Goal: Navigation & Orientation: Find specific page/section

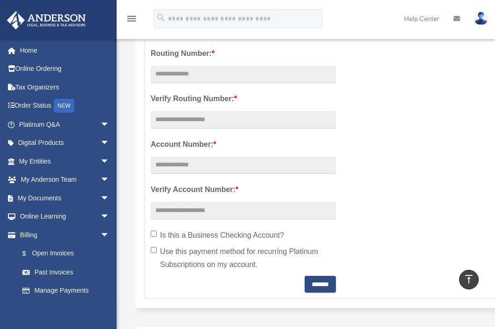
scroll to position [258, 0]
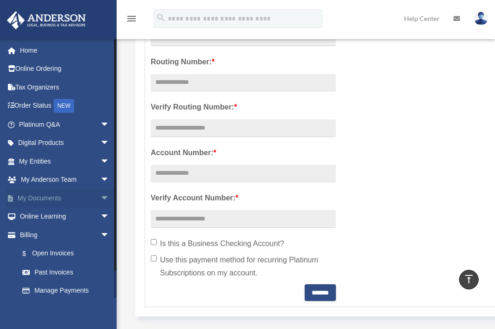
click at [34, 196] on link "My Documents arrow_drop_down" at bounding box center [65, 198] width 117 height 19
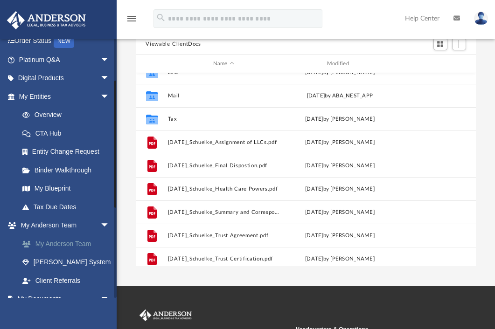
scroll to position [133, 0]
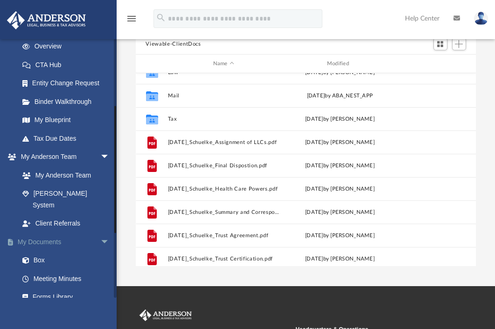
click at [59, 233] on link "My Documents arrow_drop_down" at bounding box center [65, 242] width 117 height 19
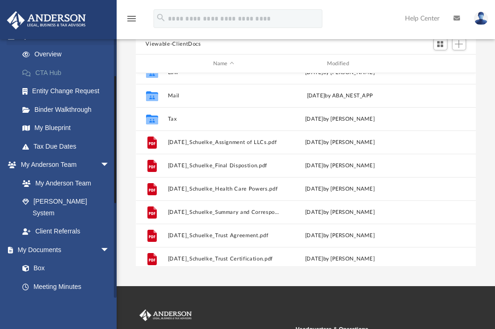
scroll to position [0, 0]
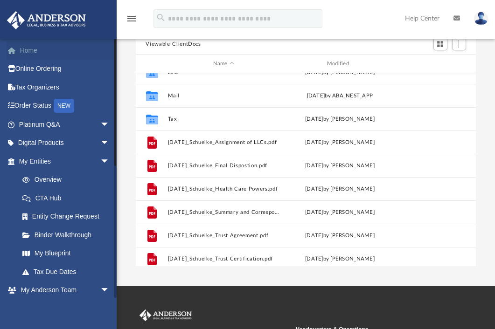
click at [27, 51] on link "Home" at bounding box center [65, 50] width 117 height 19
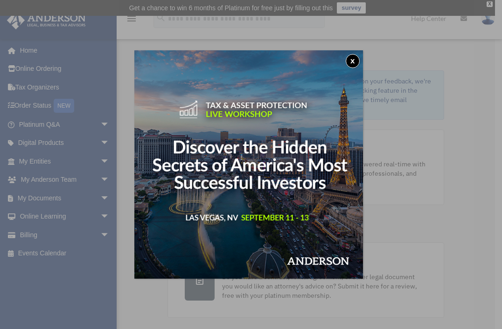
click at [38, 161] on div "x" at bounding box center [251, 164] width 502 height 329
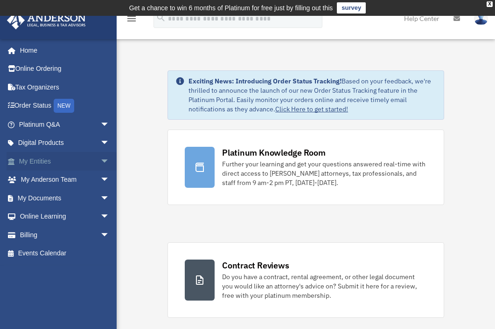
click at [100, 160] on span "arrow_drop_down" at bounding box center [109, 161] width 19 height 19
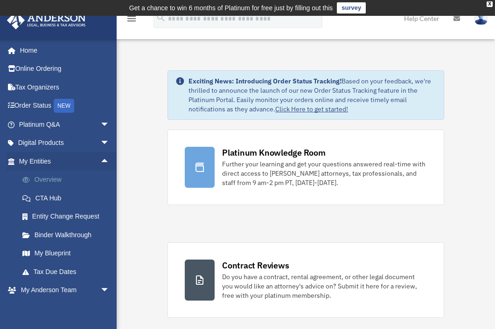
click at [43, 179] on link "Overview" at bounding box center [68, 180] width 110 height 19
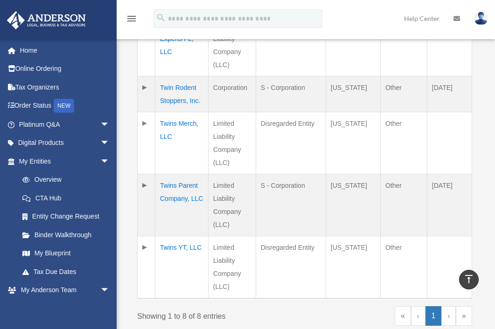
scroll to position [496, 0]
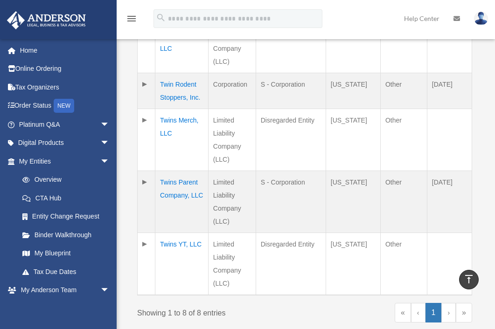
click at [181, 244] on td "Twins YT, LLC" at bounding box center [181, 264] width 53 height 62
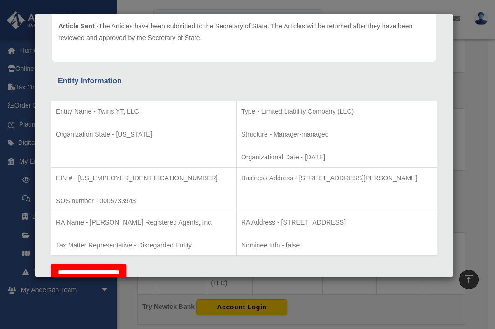
scroll to position [122, 0]
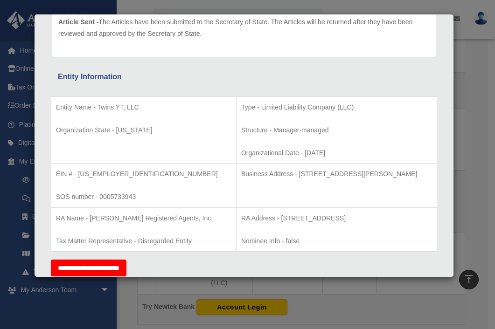
click at [478, 110] on div "Details × Articles Sent Organizational Date" at bounding box center [247, 164] width 495 height 329
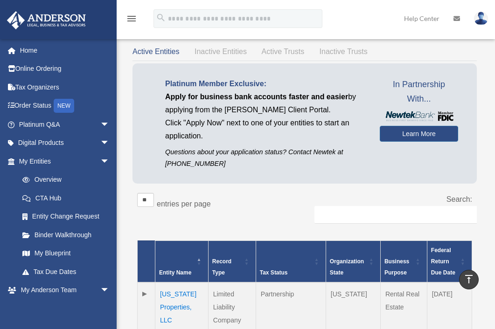
scroll to position [0, 0]
